Goal: Obtain resource: Obtain resource

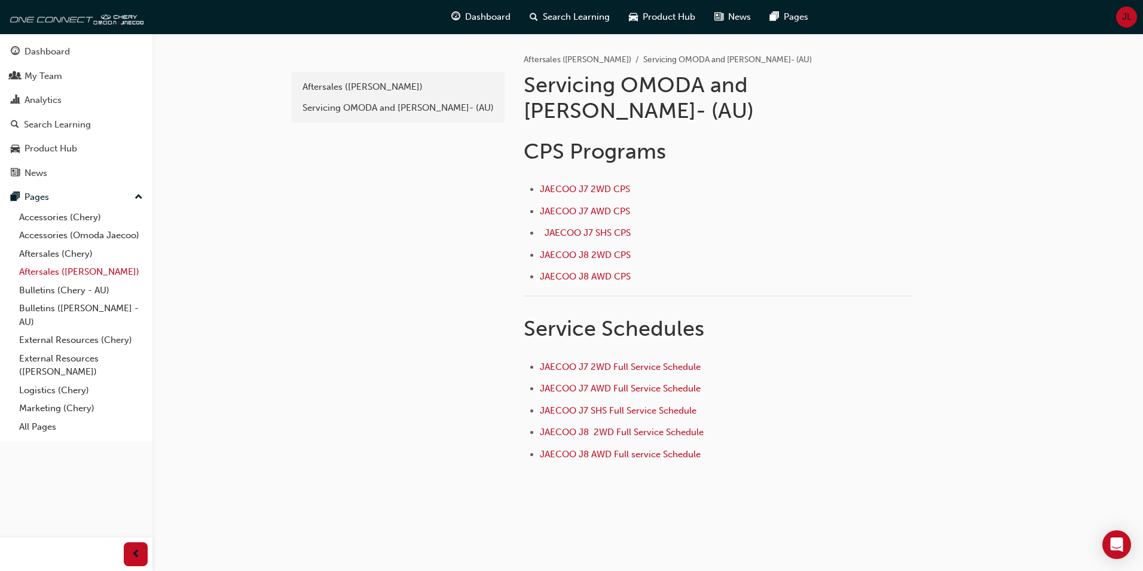
click at [82, 272] on link "Aftersales ([PERSON_NAME])" at bounding box center [80, 272] width 133 height 19
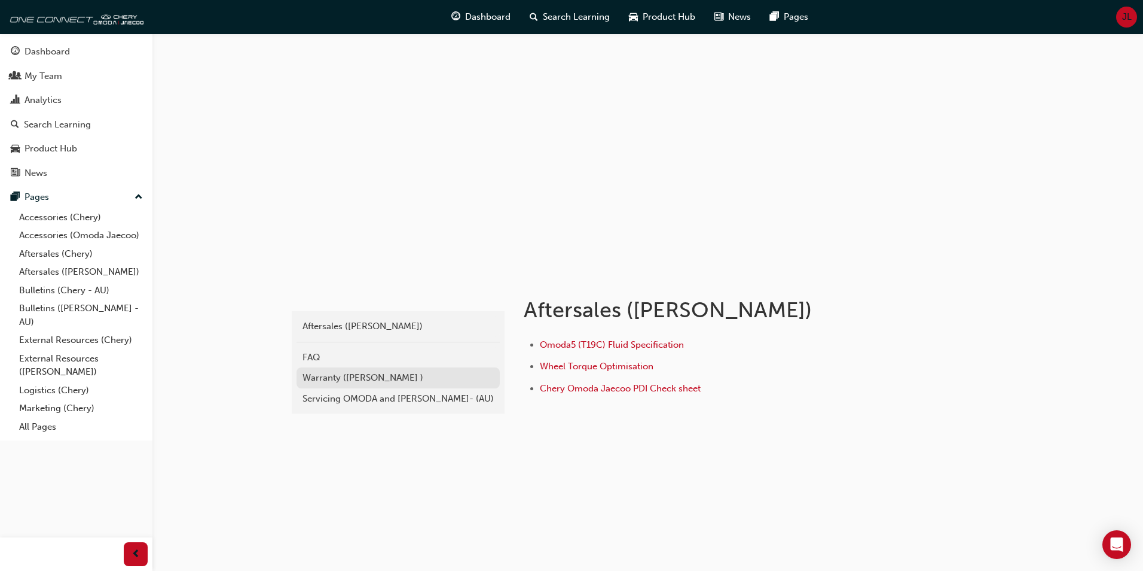
click at [365, 380] on div "Warranty ([PERSON_NAME] )" at bounding box center [398, 378] width 191 height 14
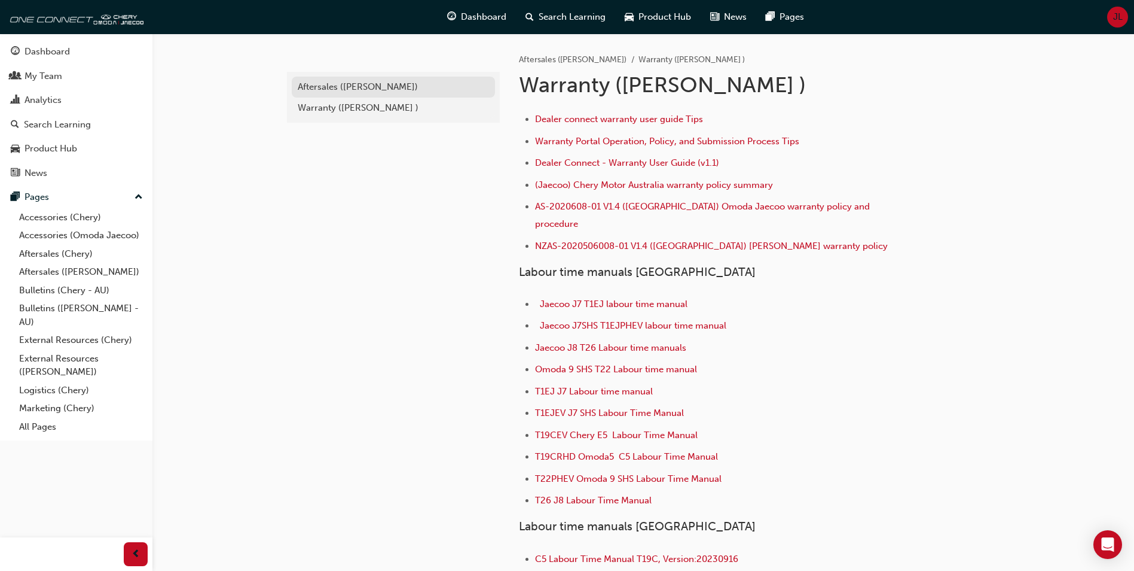
click at [358, 91] on div "Aftersales ([PERSON_NAME])" at bounding box center [393, 87] width 191 height 14
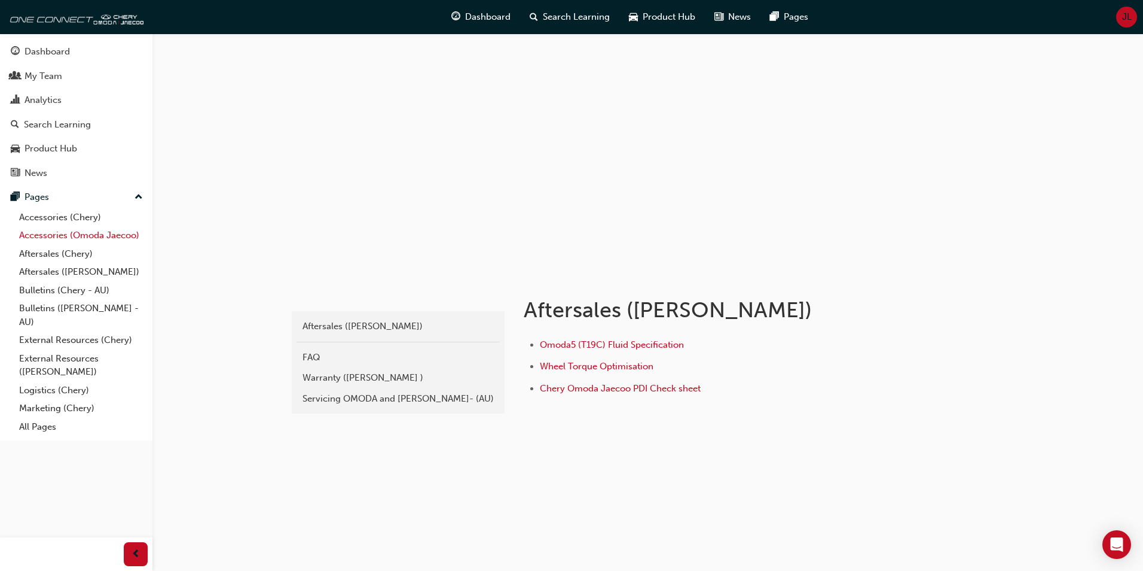
click at [85, 236] on link "Accessories (Omoda Jaecoo)" at bounding box center [80, 235] width 133 height 19
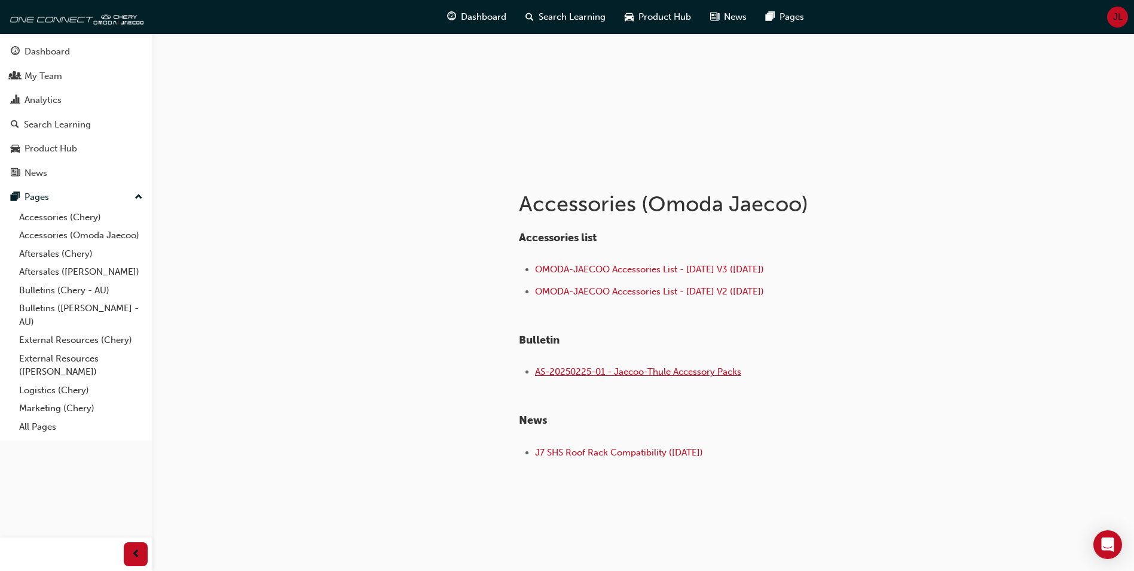
scroll to position [113, 0]
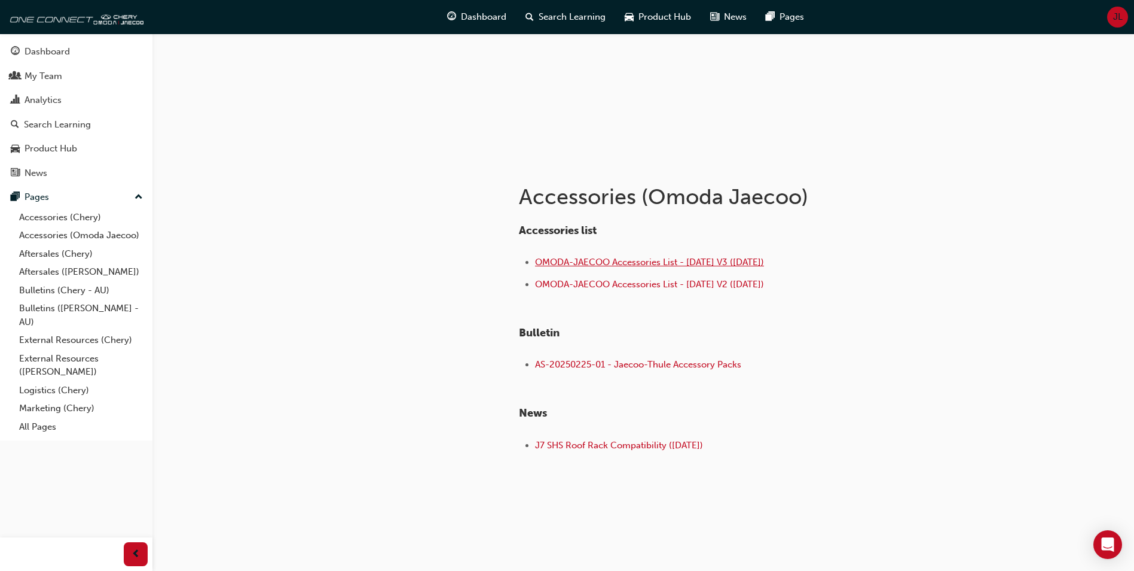
click at [675, 266] on span "OMODA-JAECOO Accessories List - Aug 25 V3 (18.08.25)" at bounding box center [649, 262] width 229 height 11
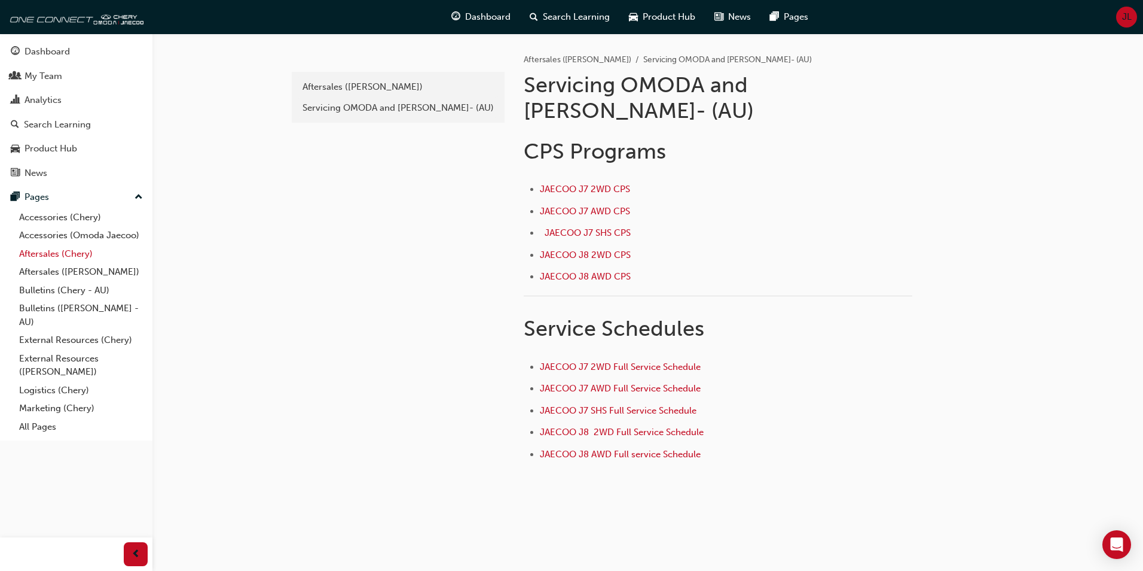
click at [60, 253] on link "Aftersales (Chery)" at bounding box center [80, 254] width 133 height 19
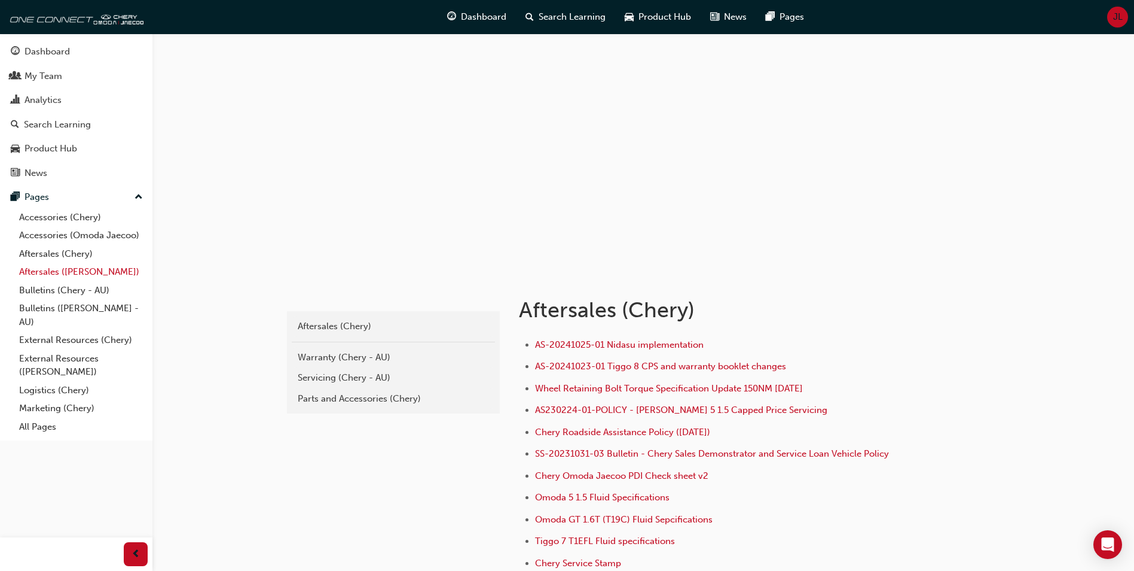
click at [63, 270] on link "Aftersales ([PERSON_NAME])" at bounding box center [80, 272] width 133 height 19
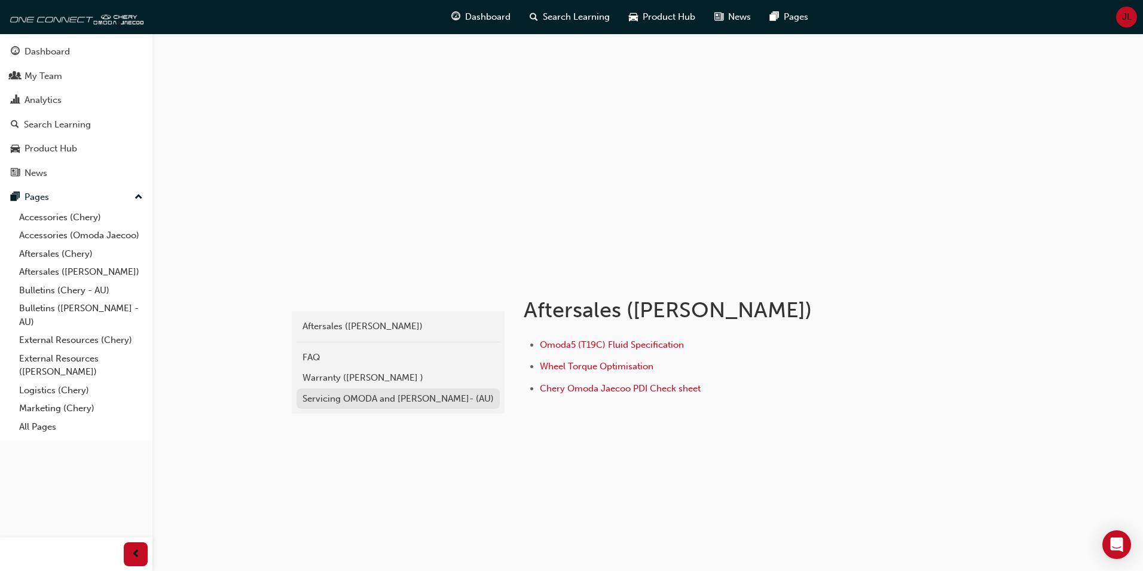
click at [357, 400] on div "Servicing OMODA and JAECOO- (AU)" at bounding box center [398, 399] width 191 height 14
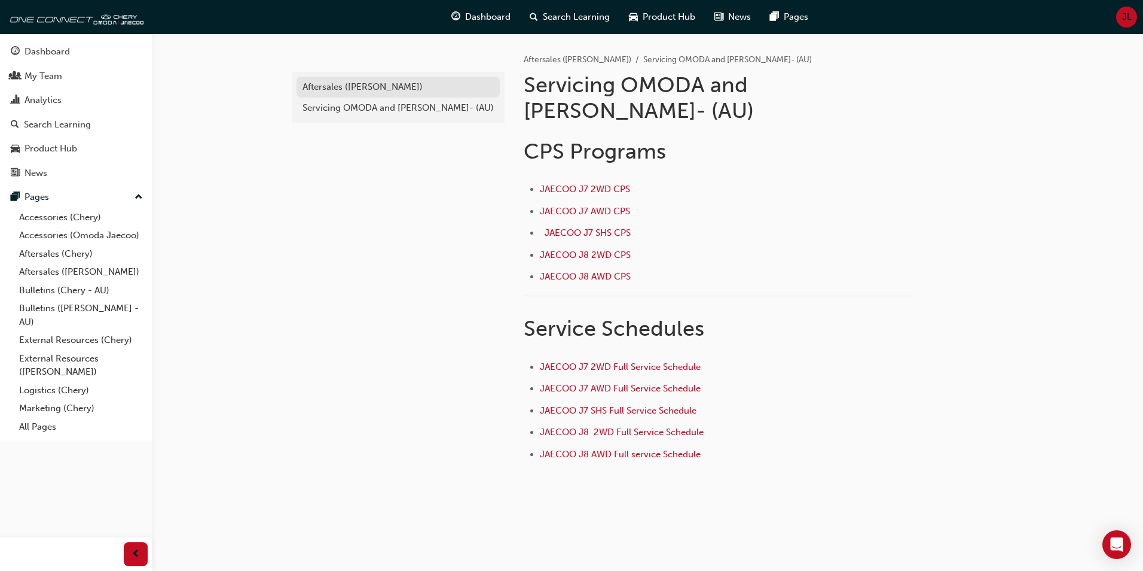
click at [367, 88] on div "Aftersales ([PERSON_NAME])" at bounding box center [398, 87] width 191 height 14
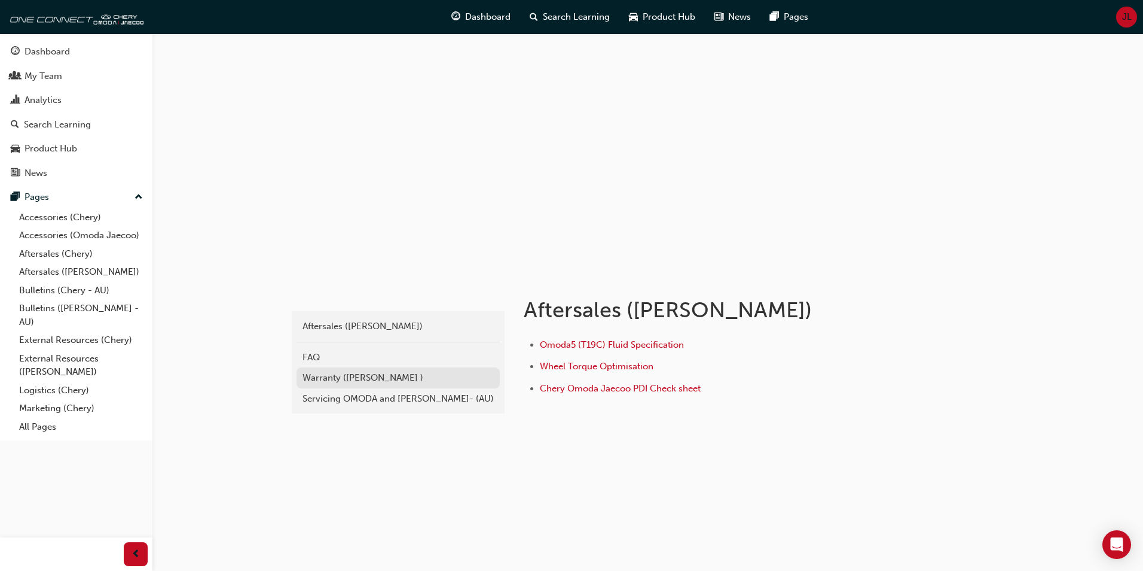
click at [370, 378] on div "Warranty ([PERSON_NAME] )" at bounding box center [398, 378] width 191 height 14
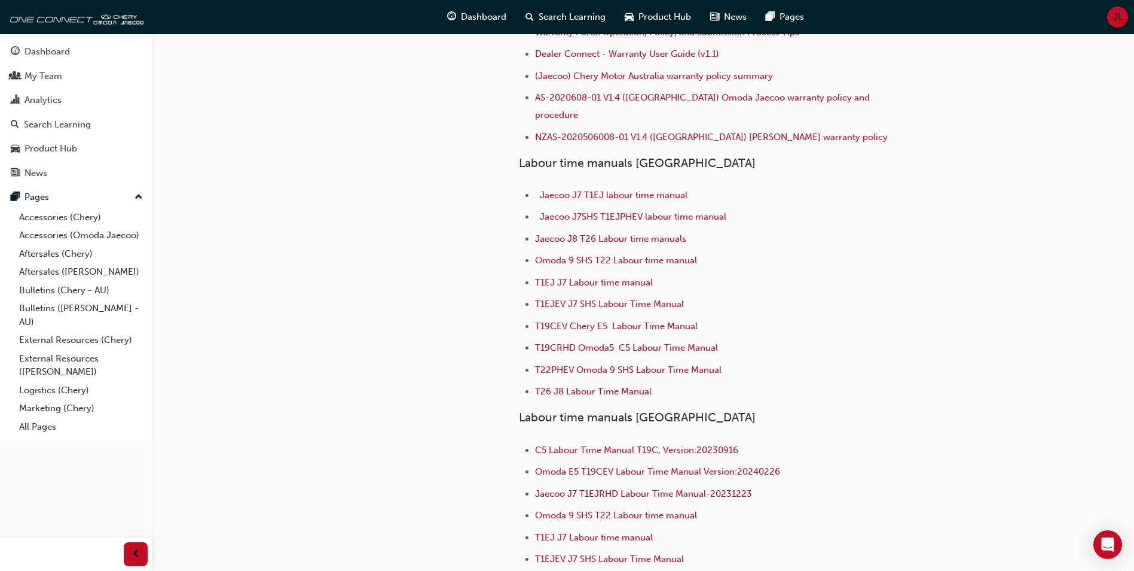
scroll to position [120, 0]
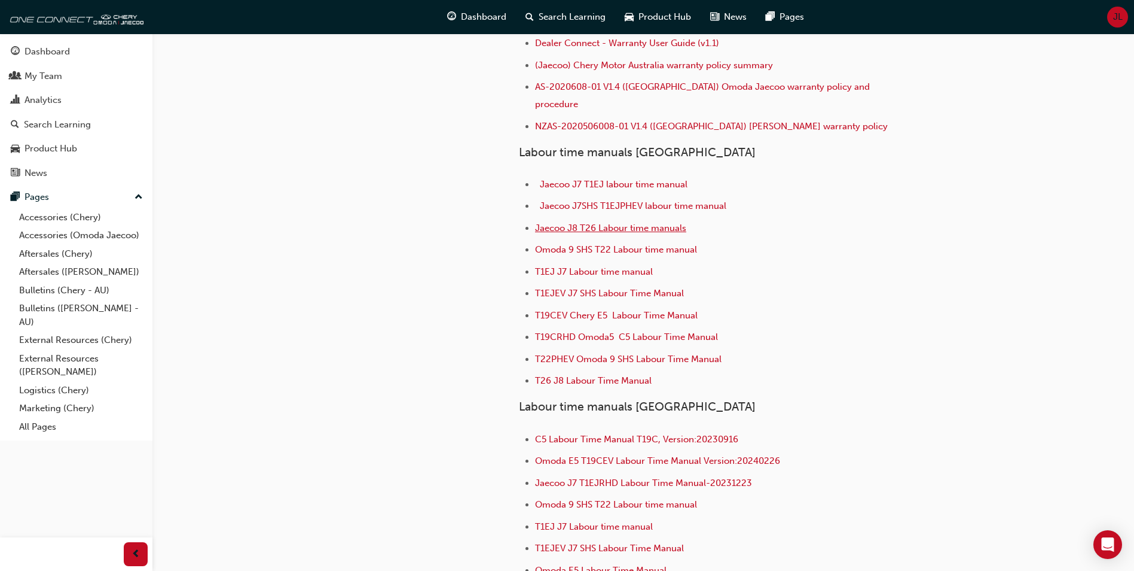
click at [641, 222] on span "Jaecoo J8 T26 Labour time manuals" at bounding box center [610, 227] width 151 height 11
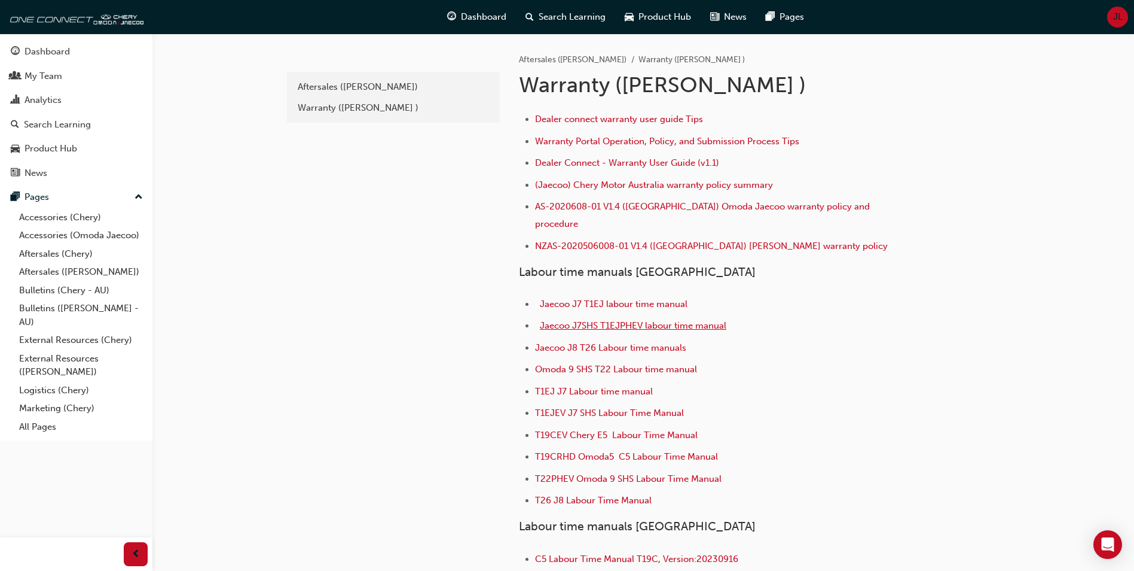
click at [630, 320] on span "Jaecoo J7SHS T1EJPHEV labour time manual" at bounding box center [633, 325] width 187 height 11
